Goal: Transaction & Acquisition: Obtain resource

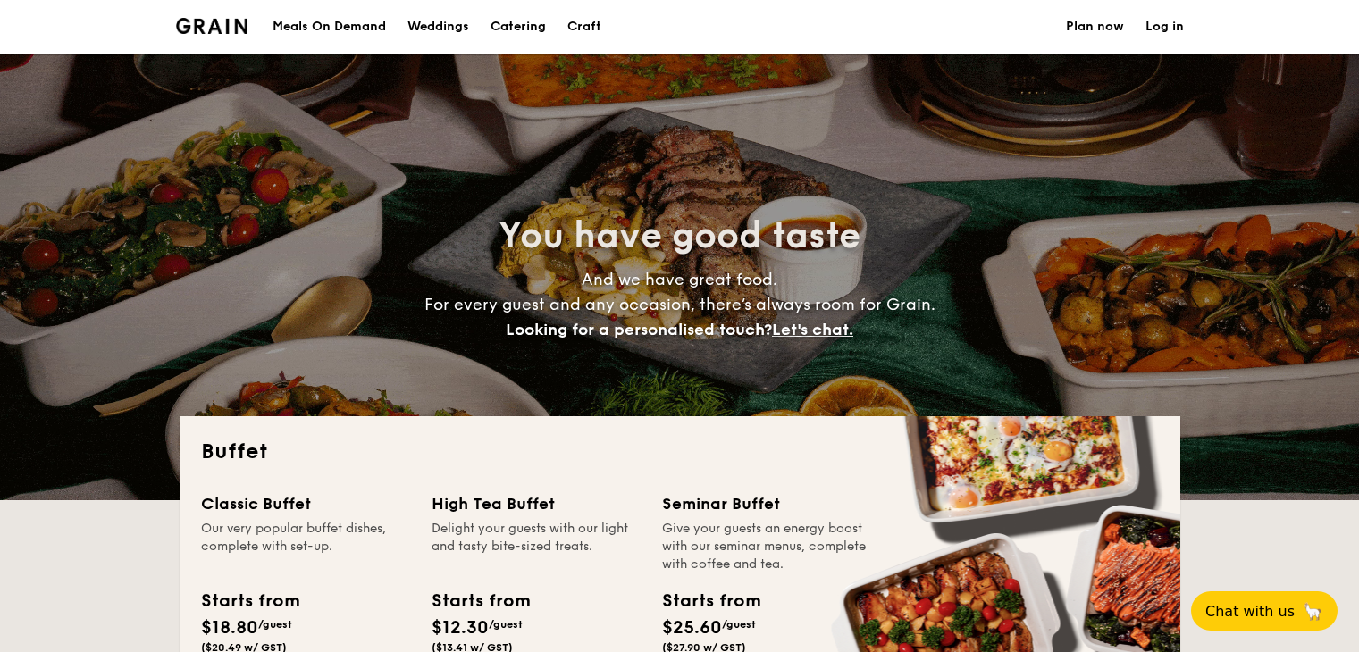
select select
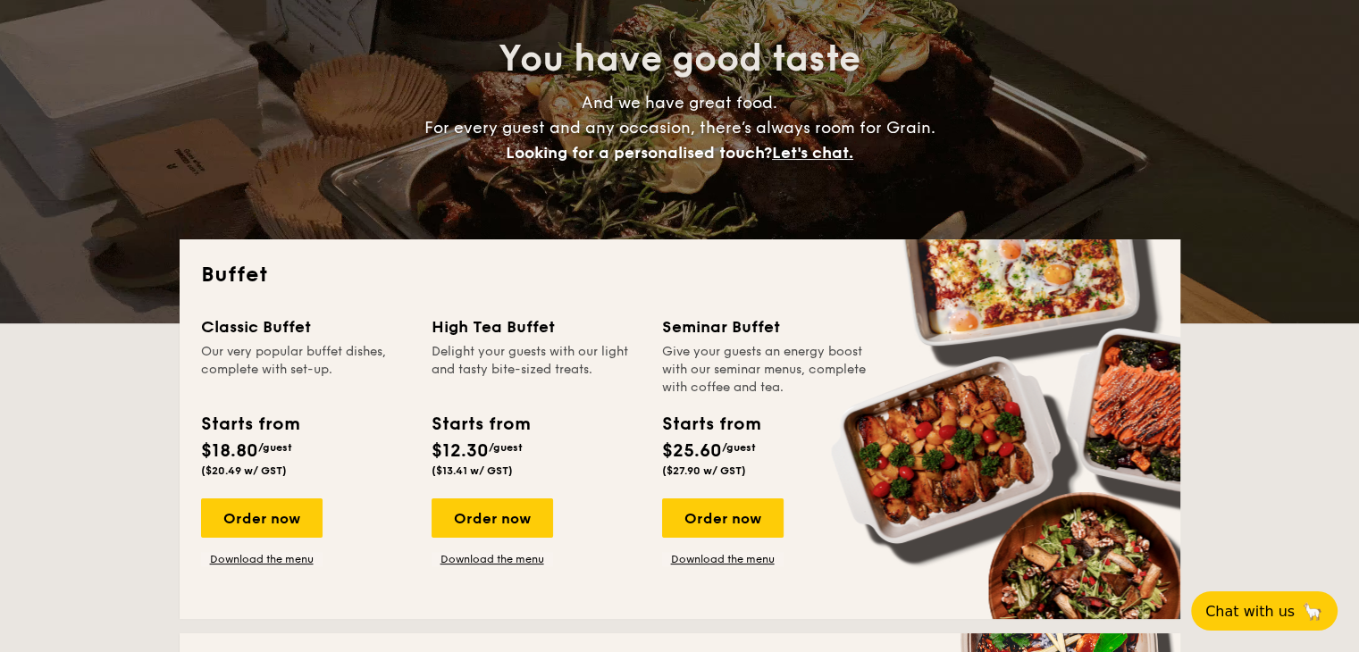
scroll to position [179, 0]
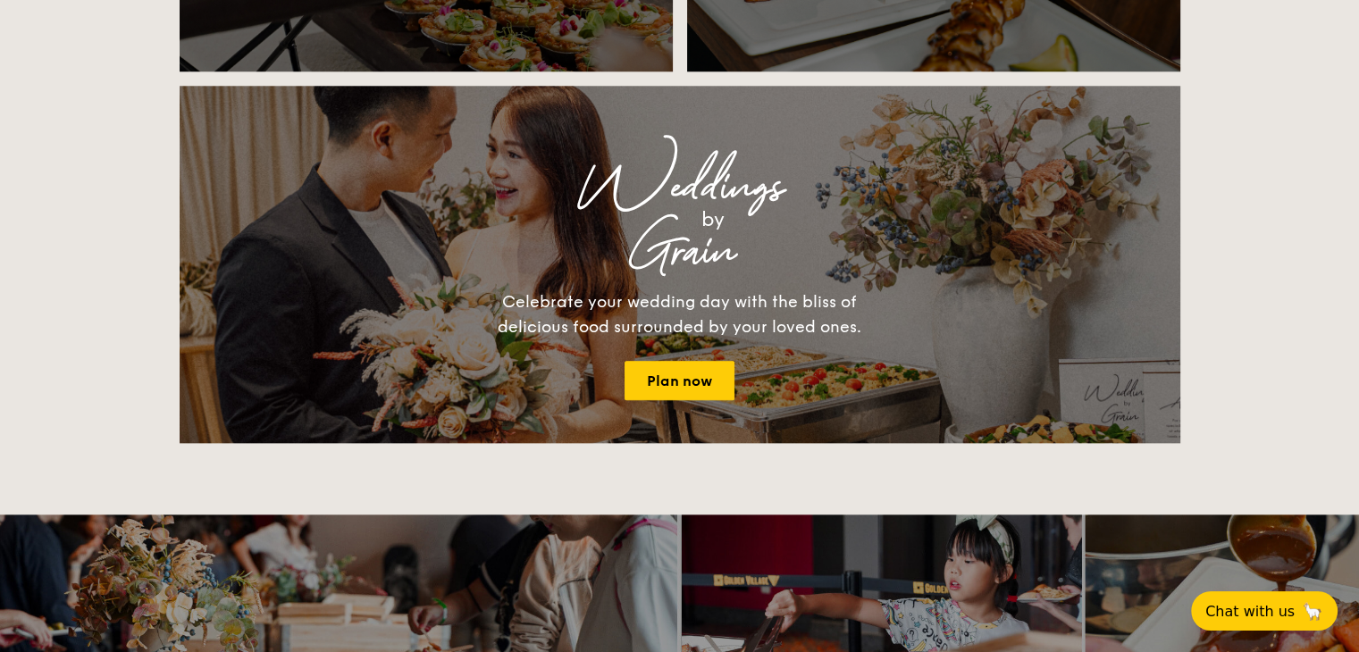
click at [685, 329] on div "Celebrate your wedding day with the bliss of delicious food surrounded by your …" at bounding box center [680, 315] width 402 height 50
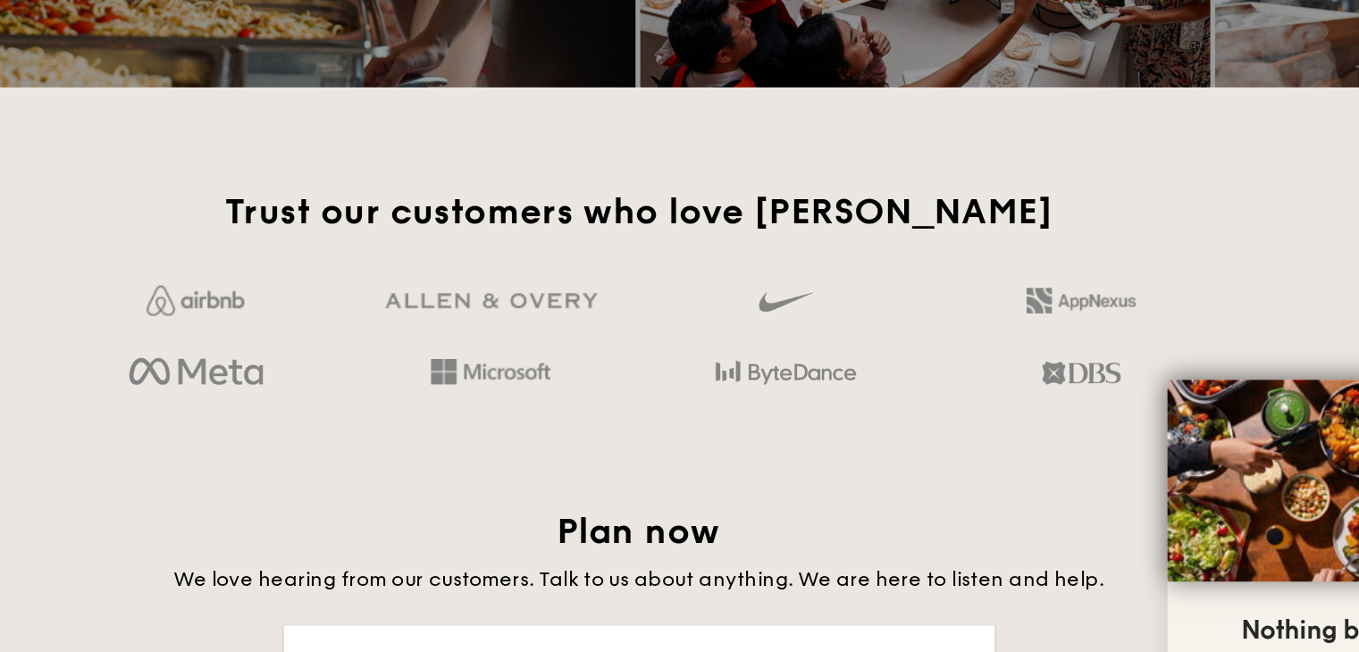
scroll to position [2631, 0]
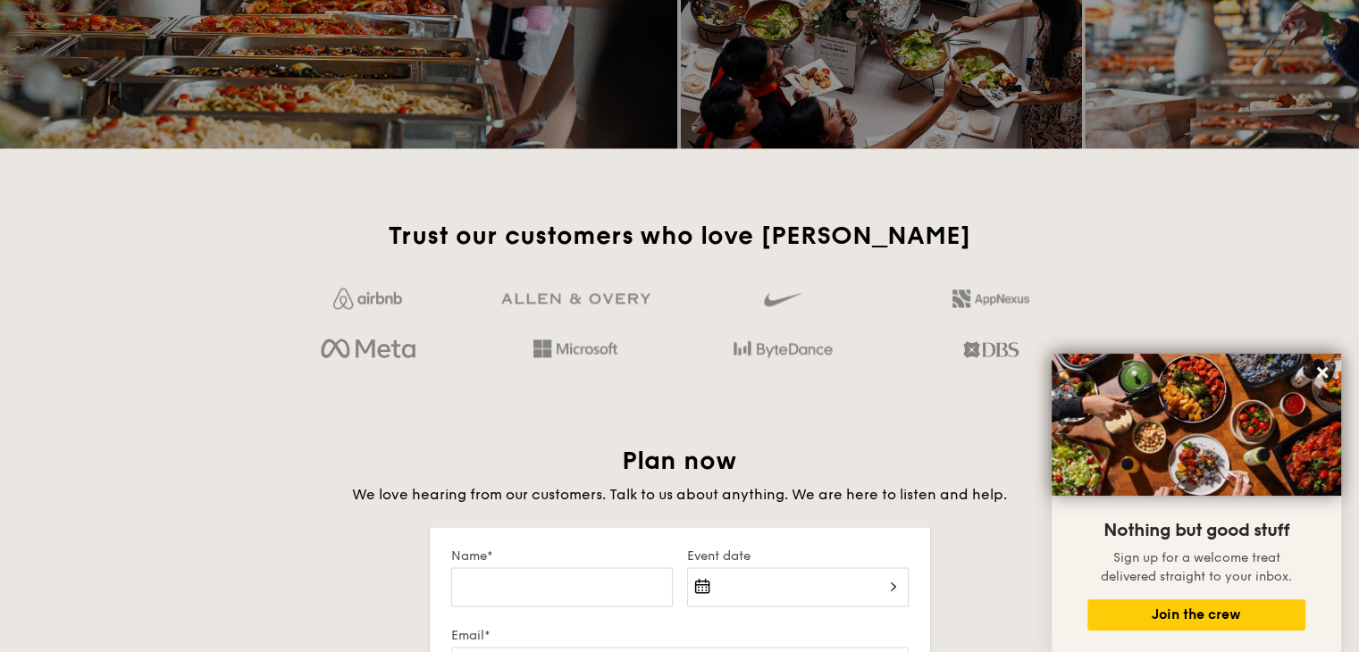
click at [781, 304] on img at bounding box center [783, 299] width 38 height 30
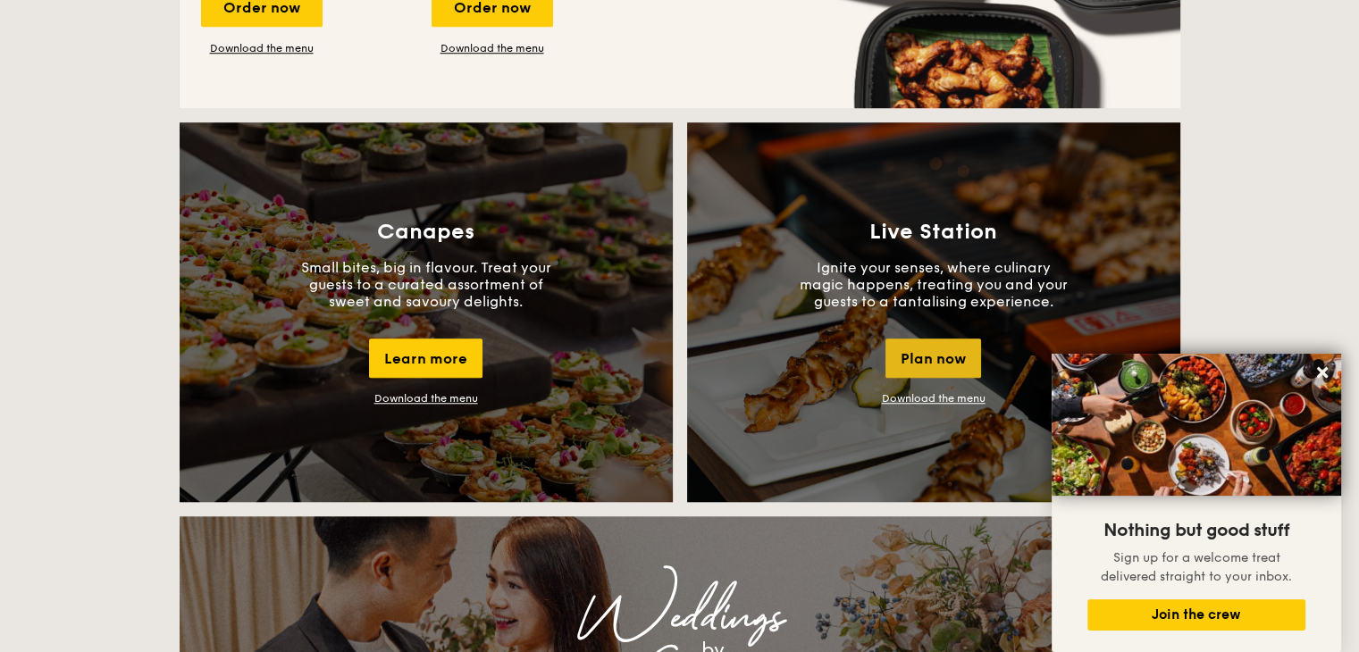
scroll to position [1471, 0]
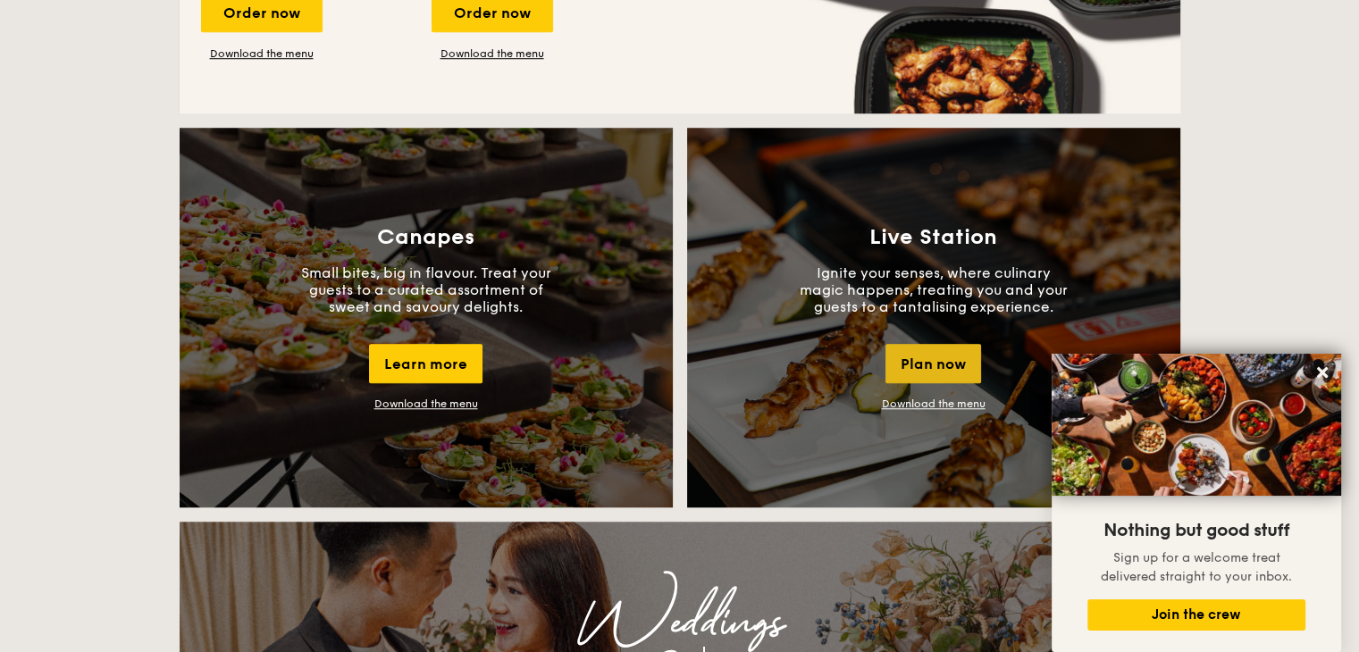
click at [911, 368] on div "Plan now" at bounding box center [934, 363] width 96 height 39
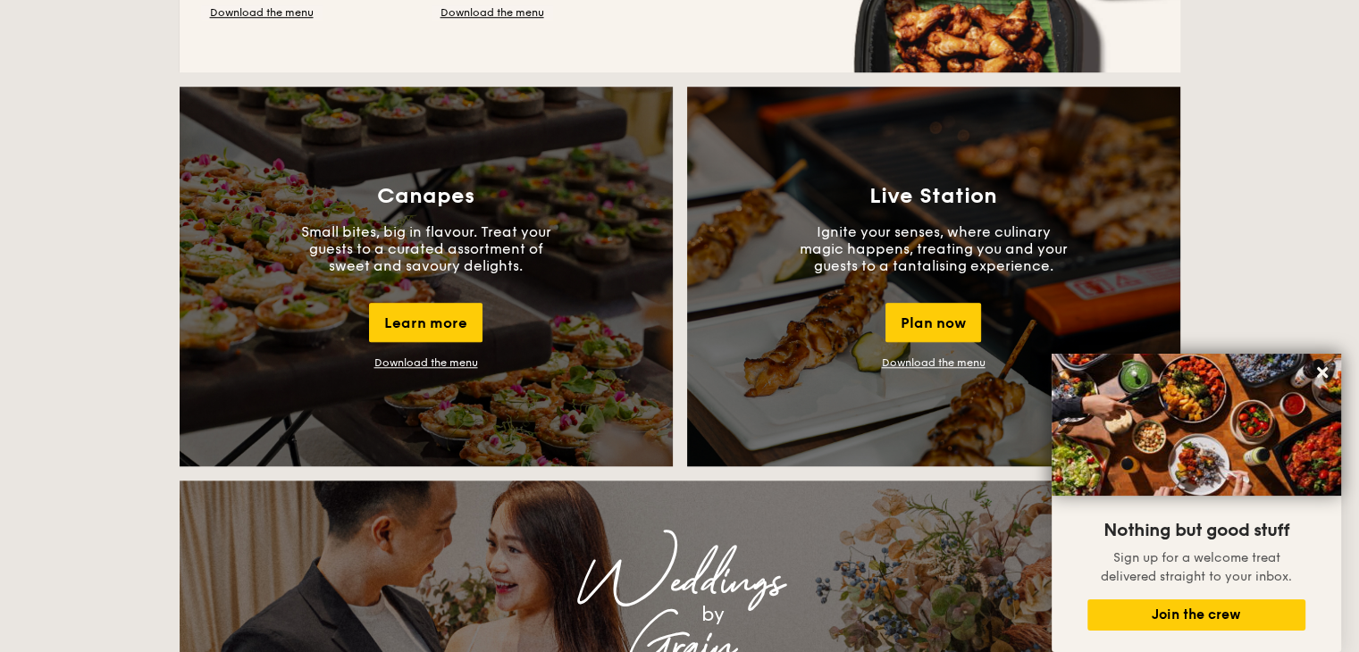
scroll to position [1509, 0]
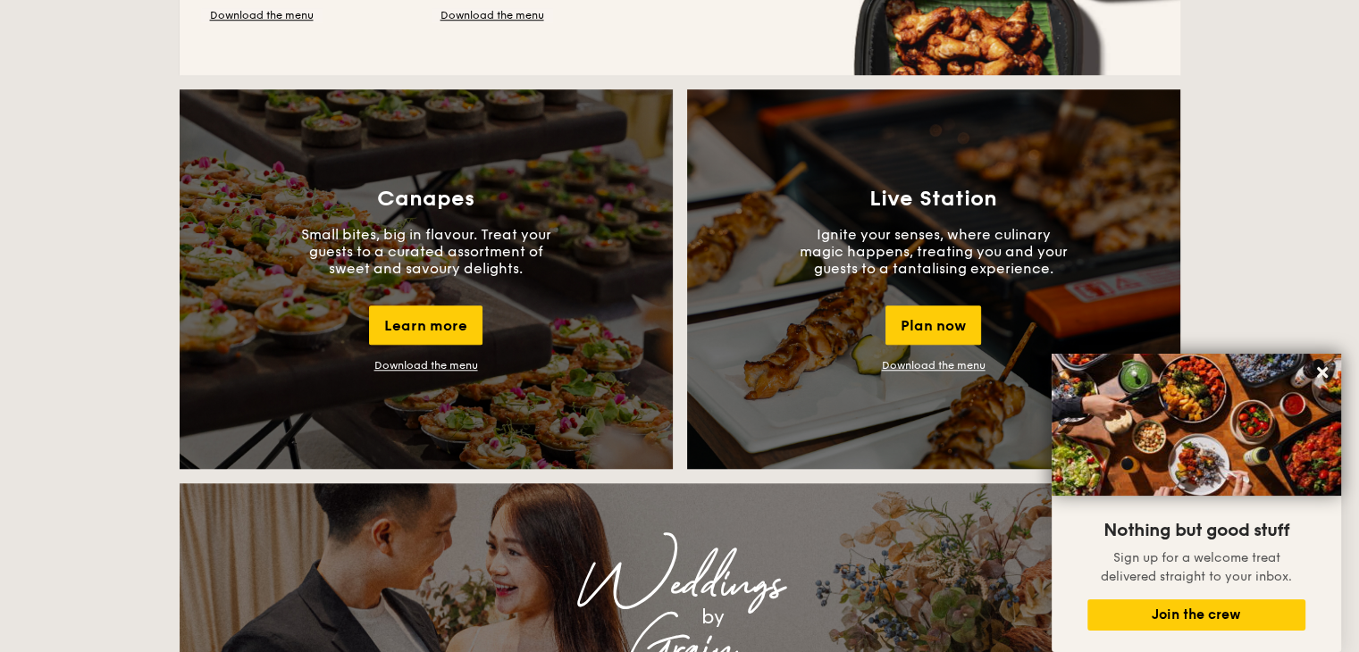
click at [962, 366] on link "Download the menu" at bounding box center [934, 365] width 104 height 13
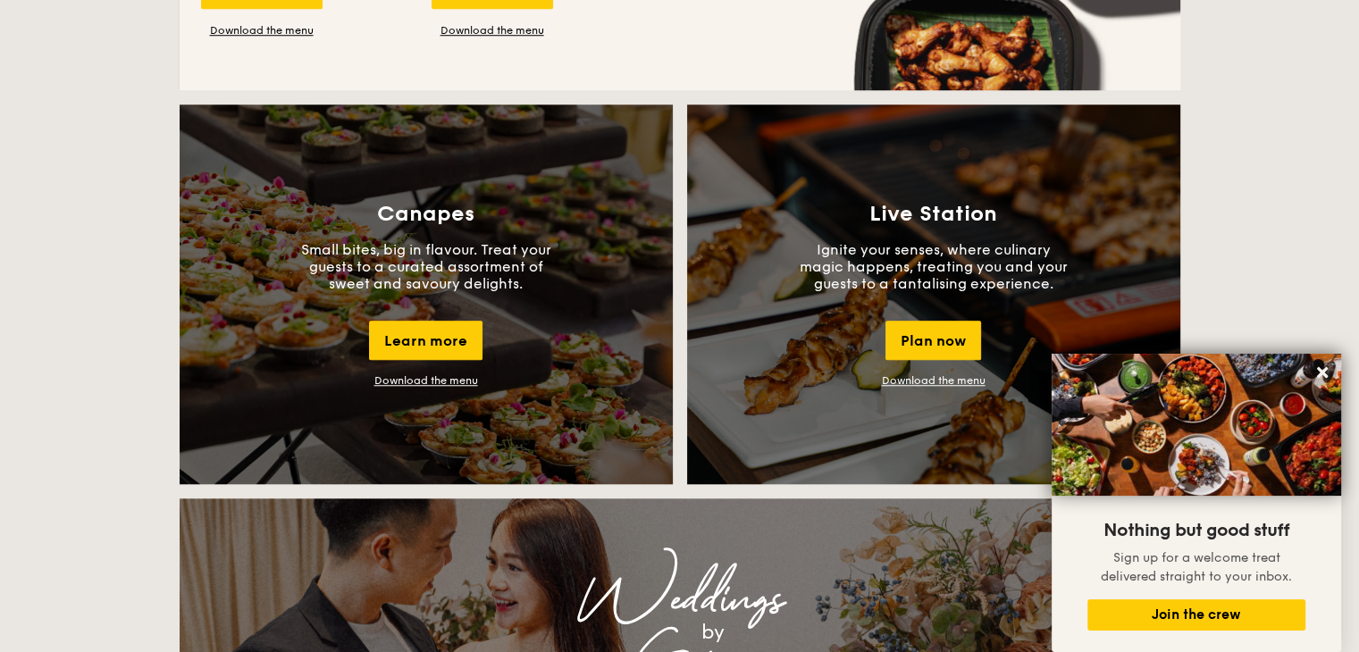
click at [404, 379] on link "Download the menu" at bounding box center [426, 380] width 104 height 13
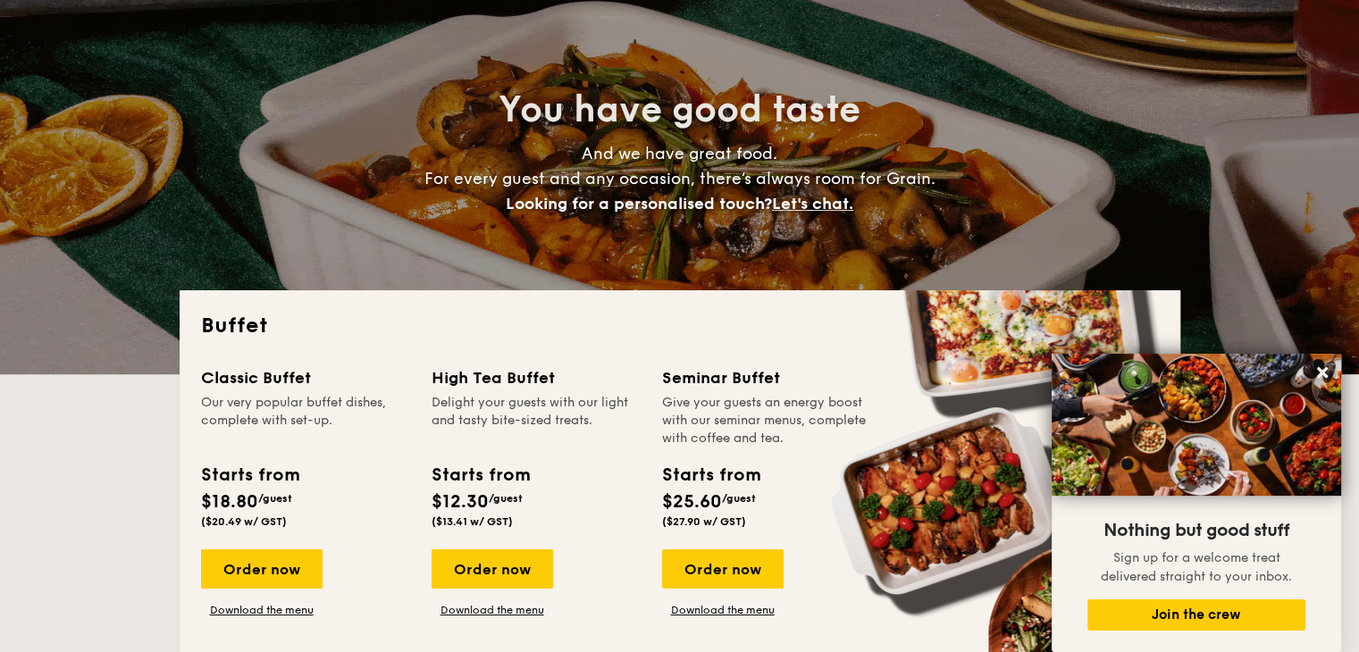
scroll to position [0, 0]
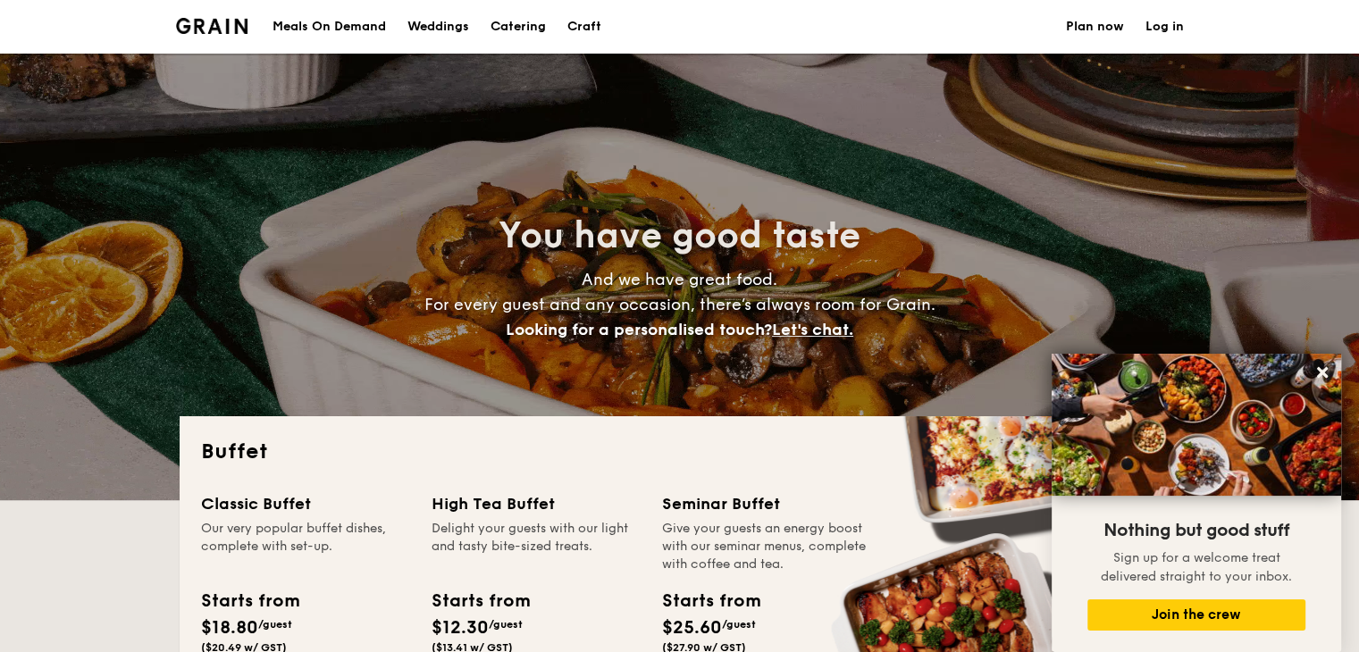
click at [533, 26] on h1 "Catering" at bounding box center [518, 27] width 55 height 54
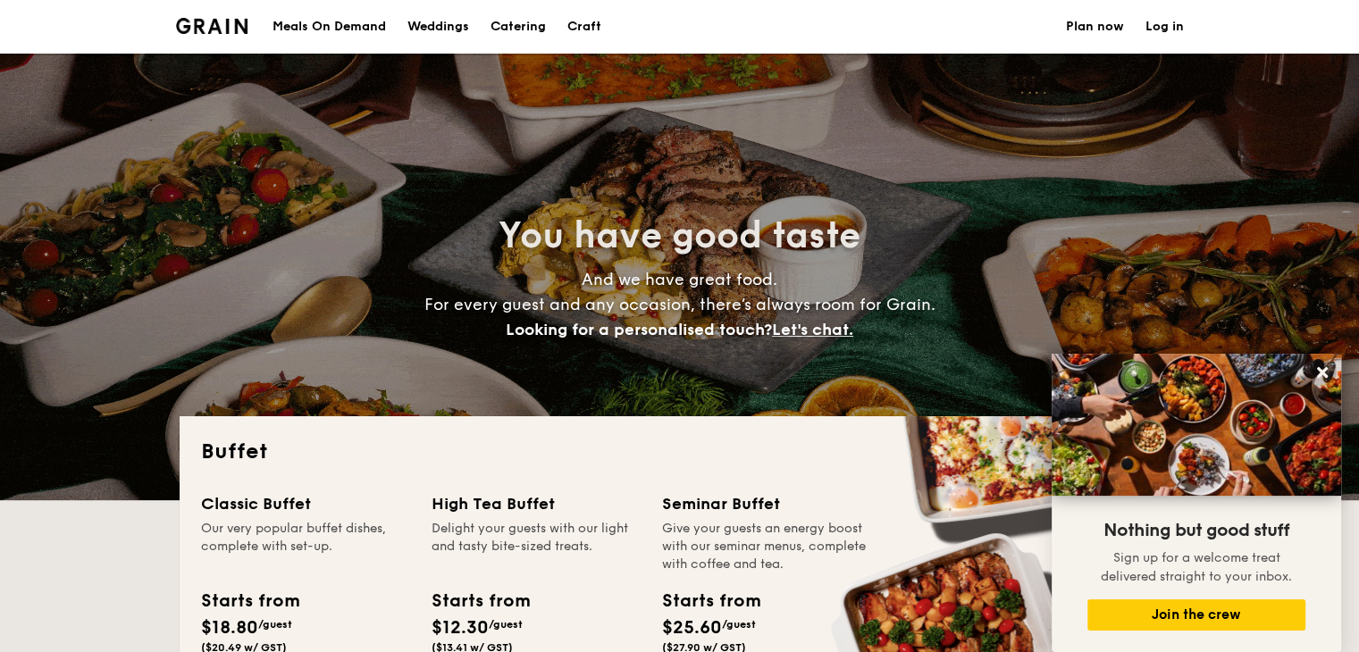
click at [525, 31] on h1 "Catering" at bounding box center [518, 27] width 55 height 54
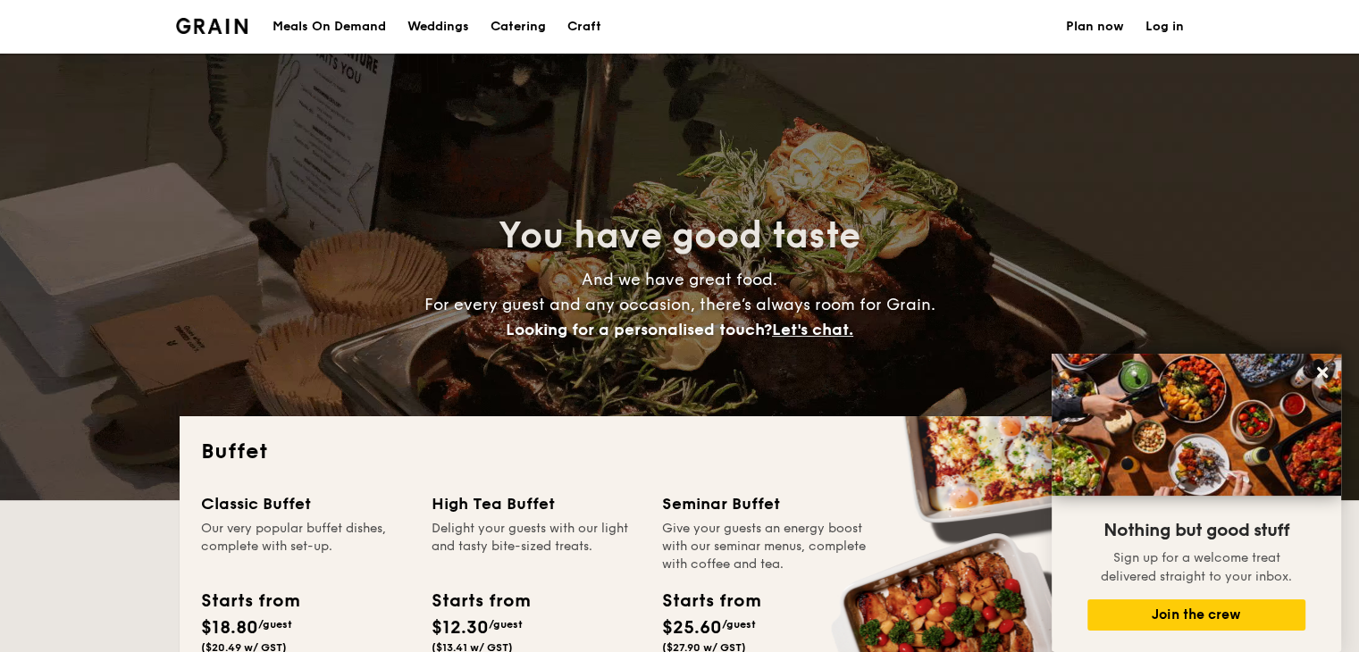
click at [454, 25] on div "Weddings" at bounding box center [439, 27] width 62 height 54
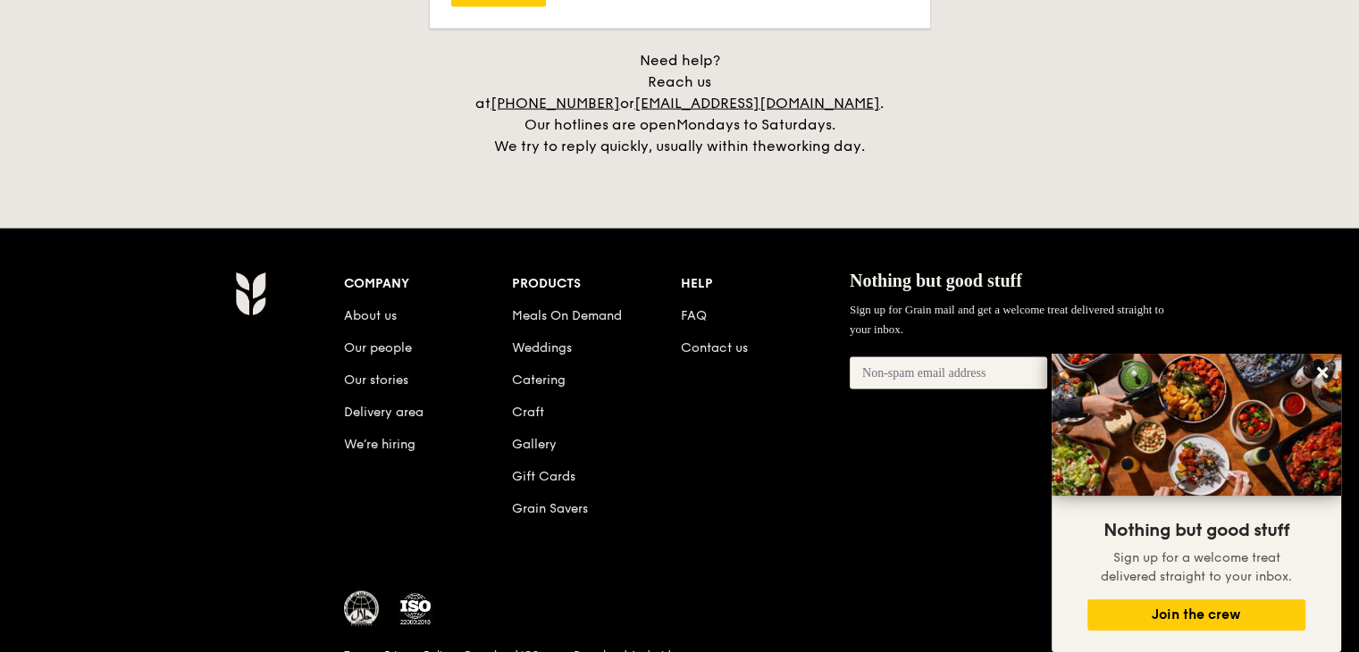
scroll to position [3831, 0]
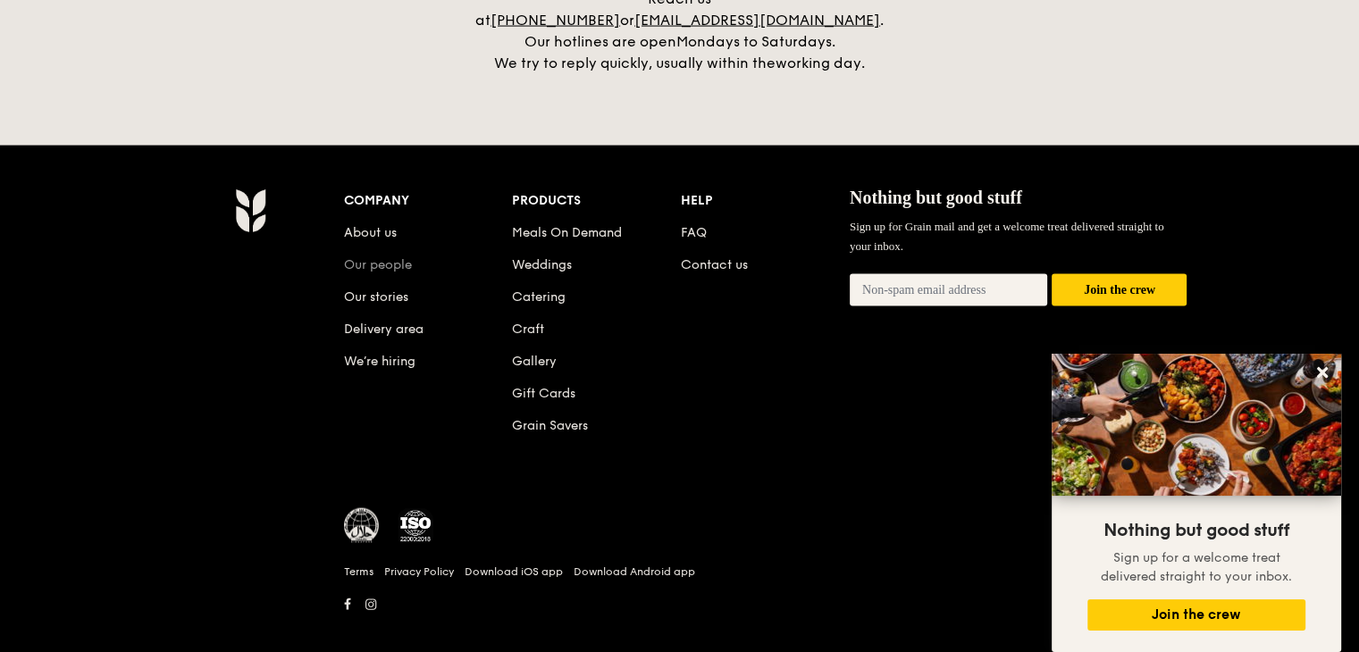
click at [388, 257] on link "Our people" at bounding box center [378, 264] width 68 height 15
click at [390, 290] on link "Our stories" at bounding box center [376, 297] width 64 height 15
click at [370, 225] on link "About us" at bounding box center [370, 232] width 53 height 15
click at [384, 322] on link "Delivery area" at bounding box center [384, 329] width 80 height 15
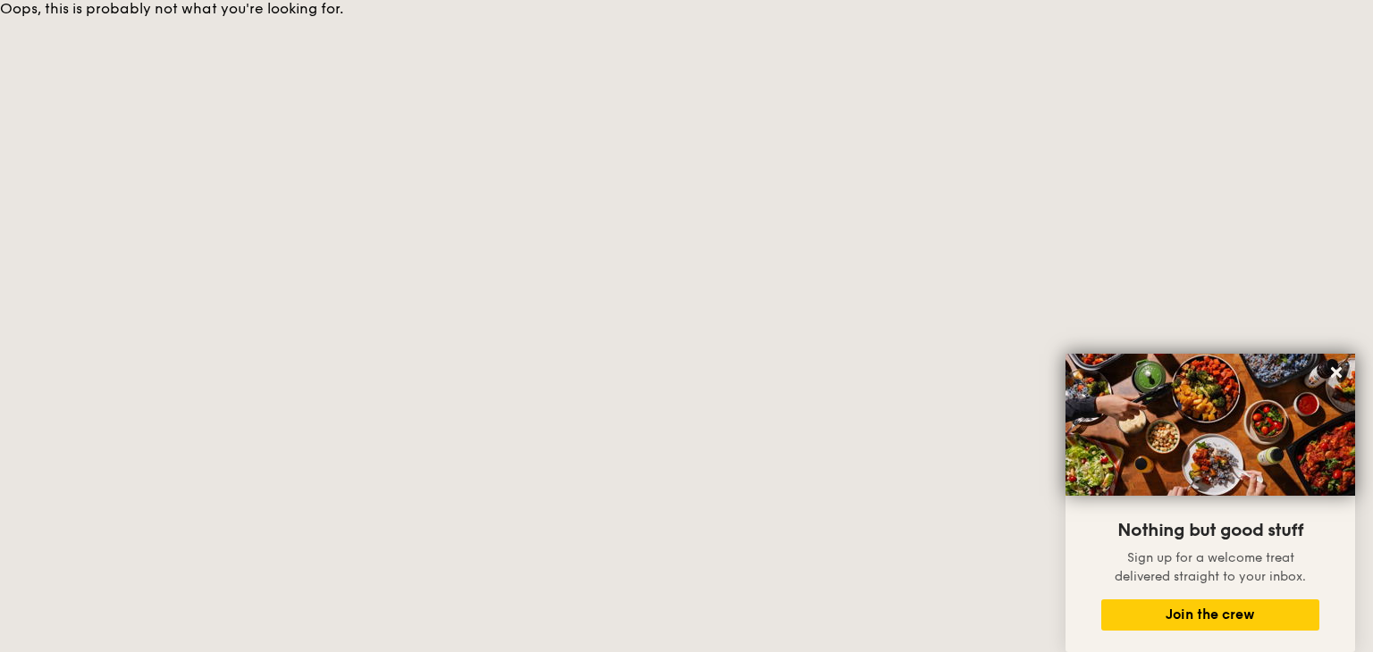
select select
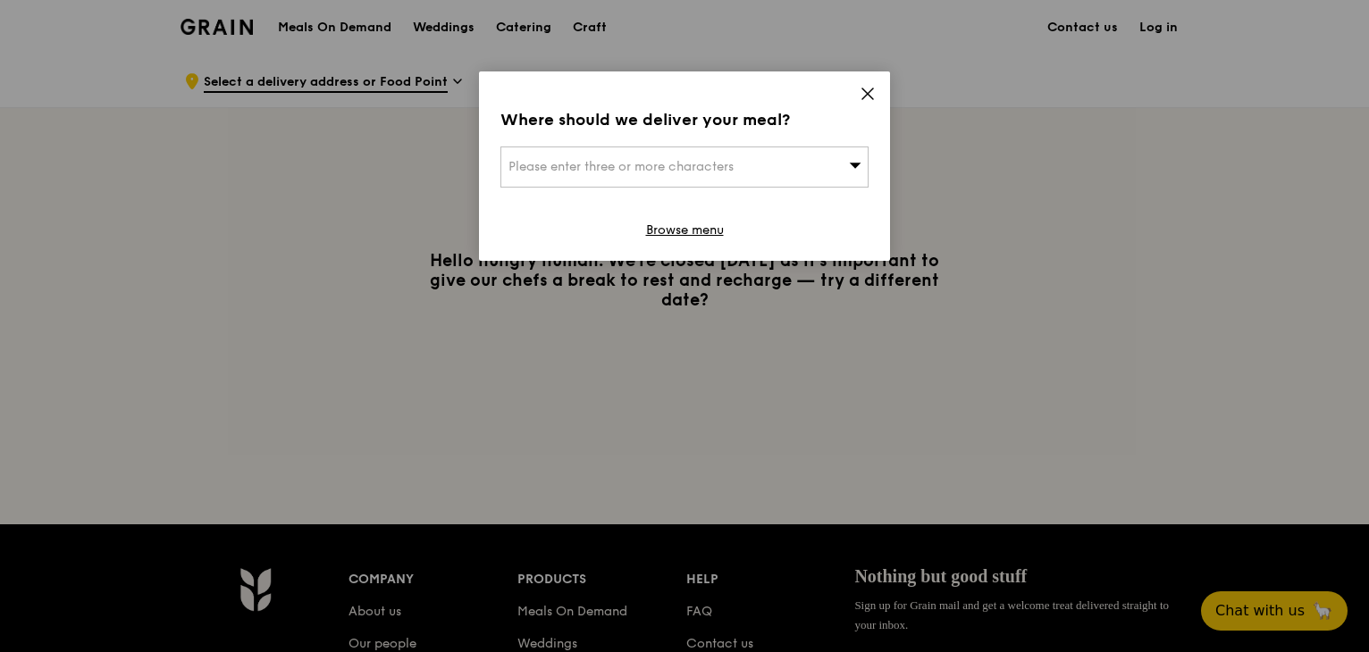
click at [862, 90] on icon at bounding box center [868, 94] width 16 height 16
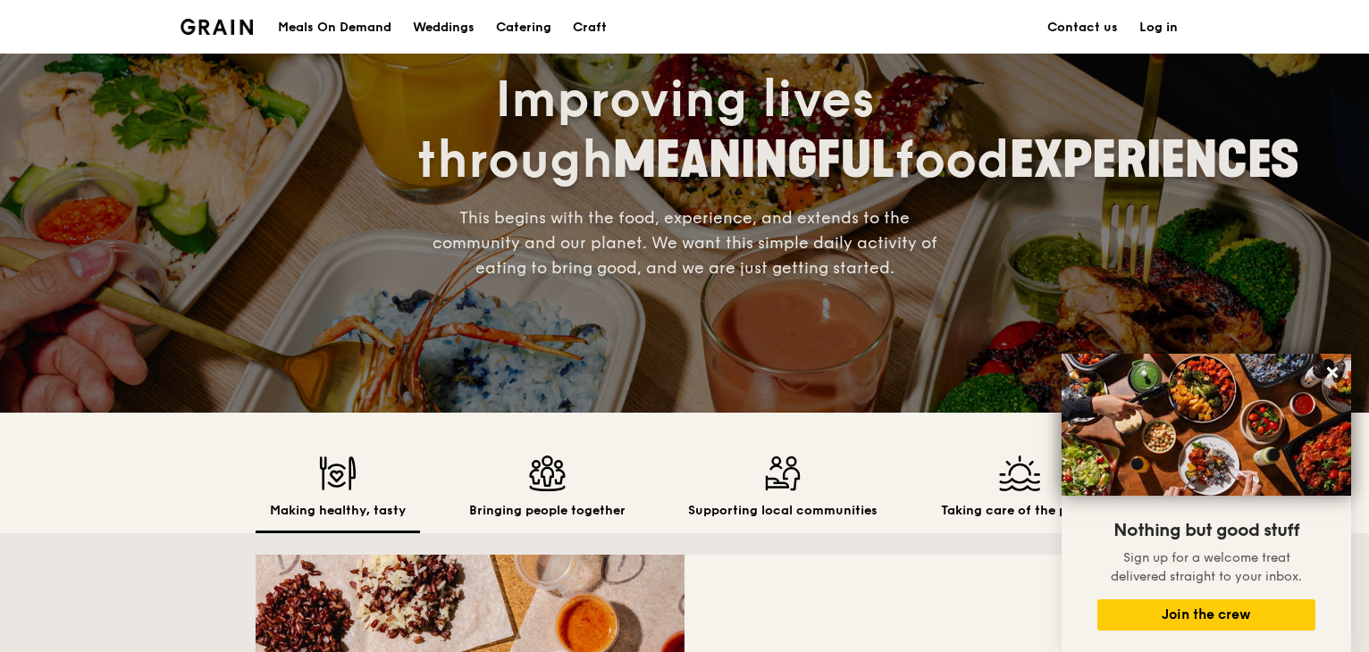
scroll to position [37, 0]
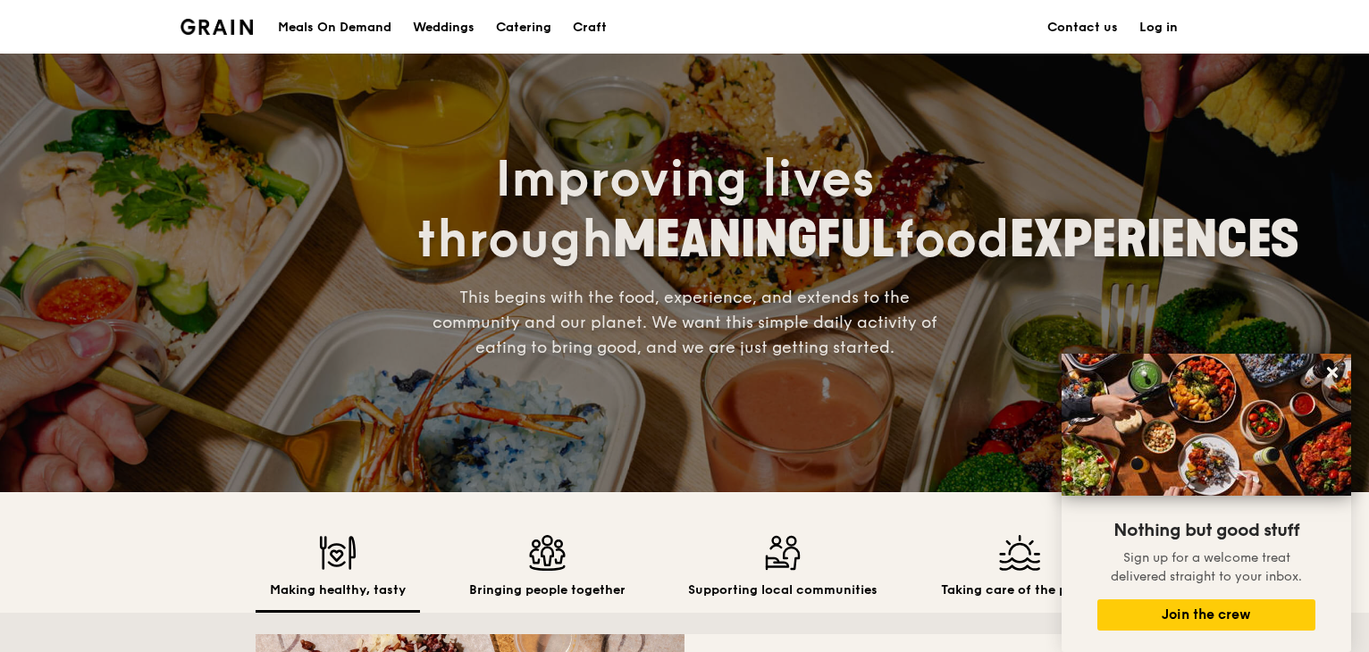
click at [534, 542] on img at bounding box center [547, 553] width 156 height 36
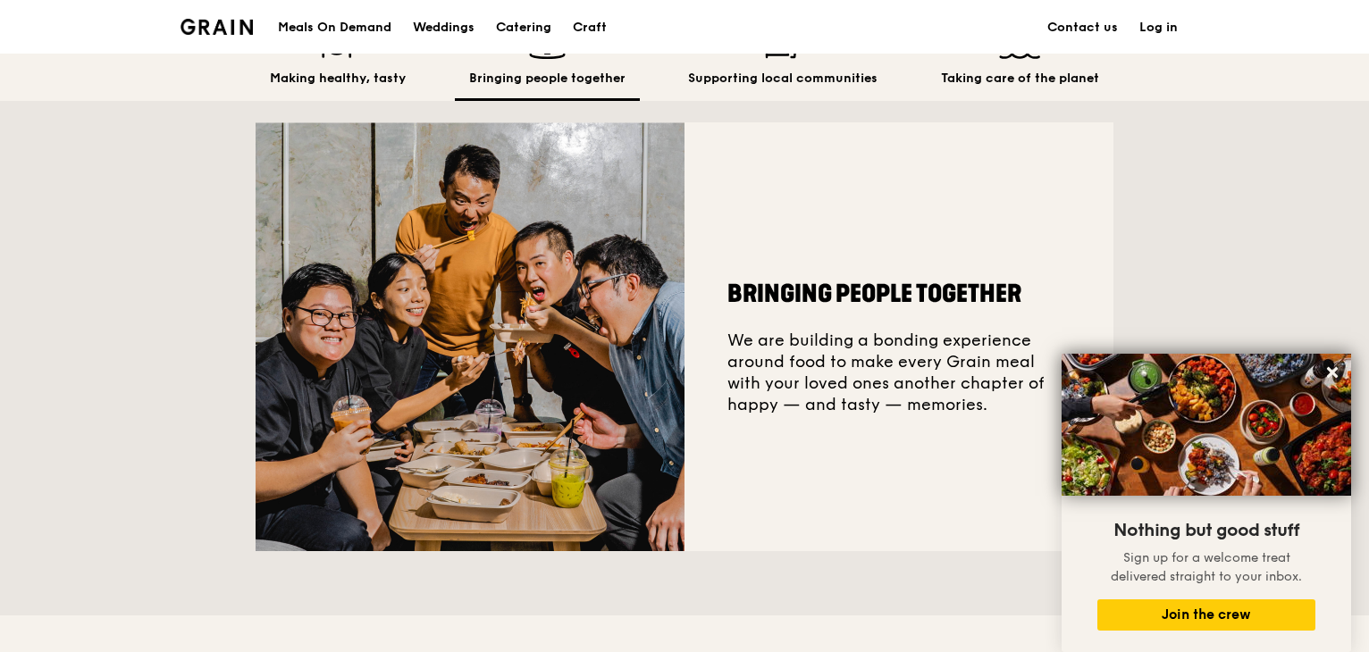
scroll to position [340, 0]
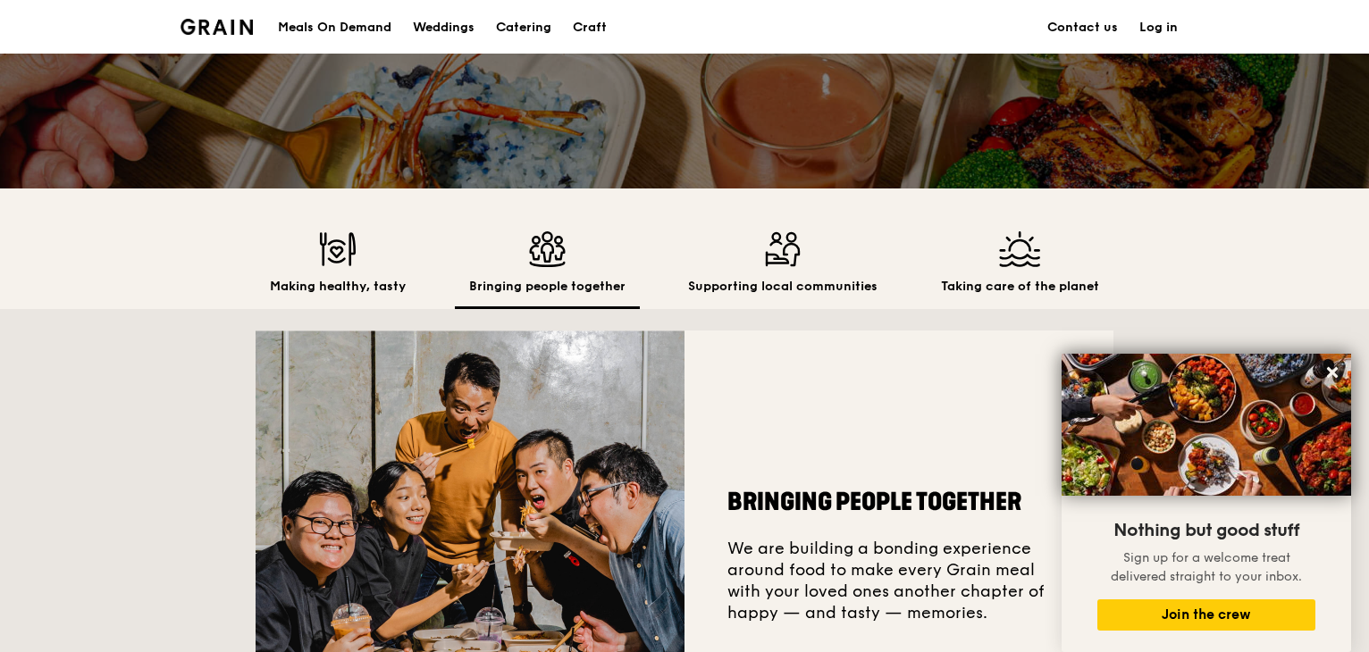
click at [762, 280] on h2 "Supporting local communities" at bounding box center [782, 287] width 189 height 18
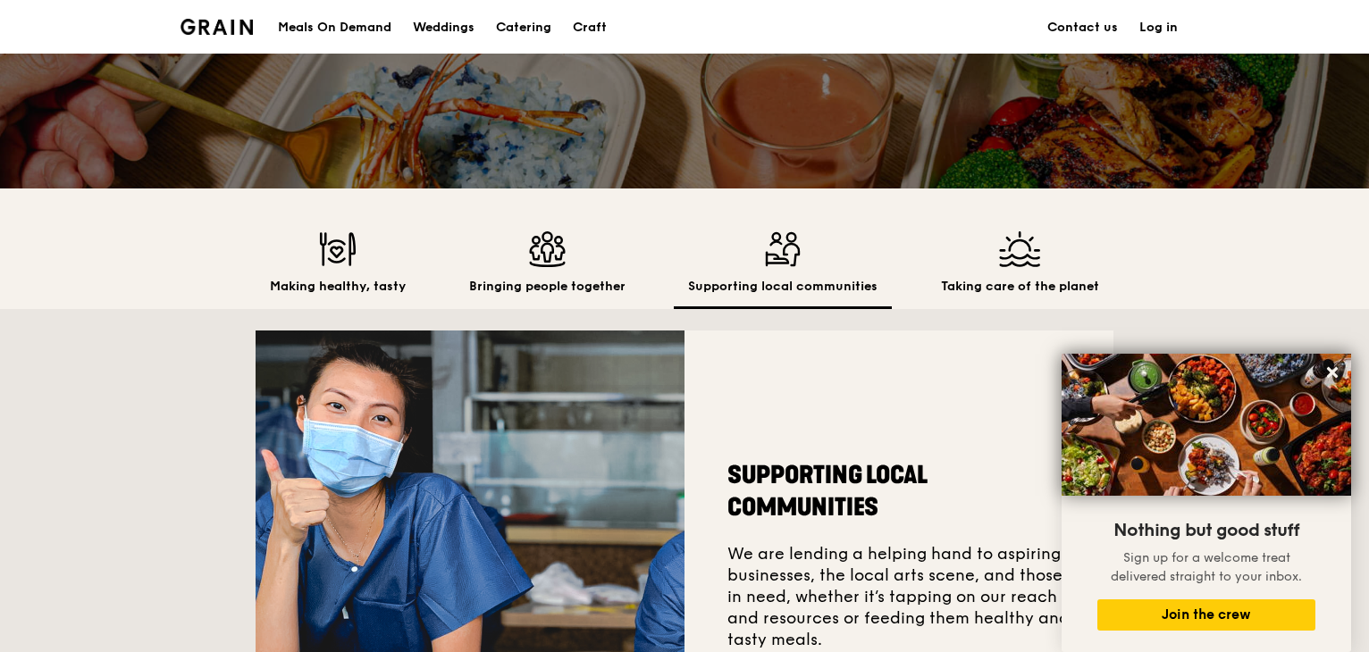
click at [1032, 252] on img at bounding box center [1020, 249] width 158 height 36
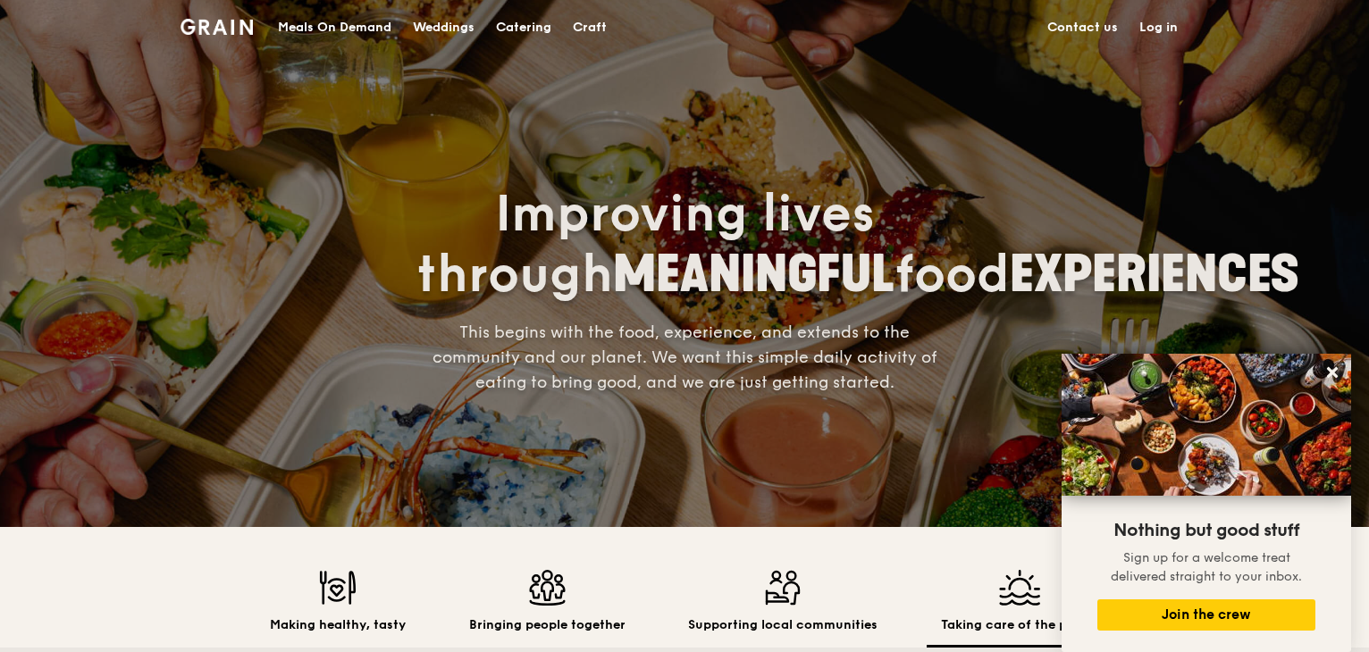
scroll to position [0, 0]
